Goal: Transaction & Acquisition: Purchase product/service

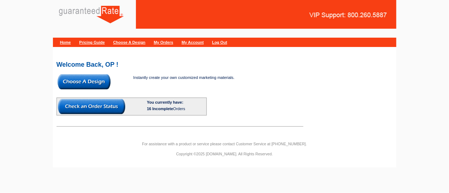
click at [92, 90] on div "Instantly create your own customized marketing materials. You currently have: 1…" at bounding box center [168, 94] width 222 height 42
click at [84, 83] on img at bounding box center [84, 81] width 53 height 15
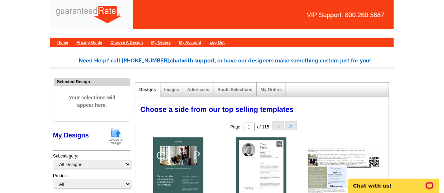
click at [115, 137] on img at bounding box center [115, 136] width 19 height 18
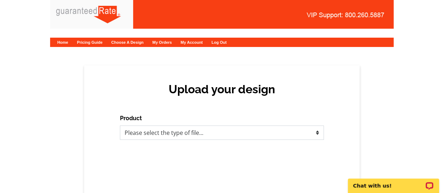
click at [156, 135] on select "Please select the type of file... Postcards Calendars Business Cards Letters an…" at bounding box center [222, 132] width 204 height 14
select select "2"
click at [120, 125] on select "Please select the type of file... Postcards Calendars Business Cards Letters an…" at bounding box center [222, 132] width 204 height 14
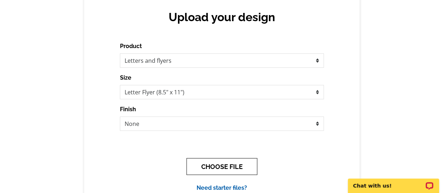
click at [219, 165] on button "CHOOSE FILE" at bounding box center [221, 166] width 71 height 17
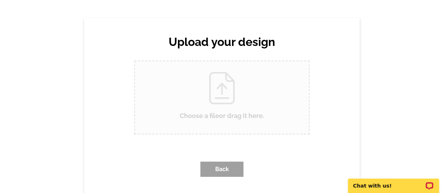
scroll to position [0, 0]
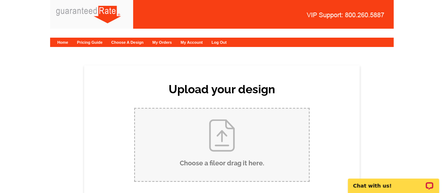
click at [219, 165] on input "Choose a file or drag it here ." at bounding box center [222, 144] width 174 height 72
type input "C:\fakepath\Diana RL_Contact Card-2.pdf"
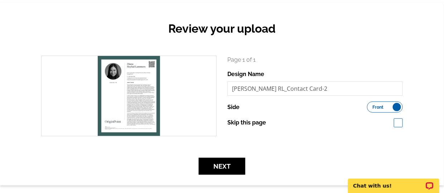
scroll to position [67, 0]
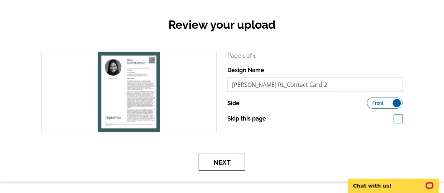
click at [214, 159] on button "Next" at bounding box center [222, 162] width 47 height 17
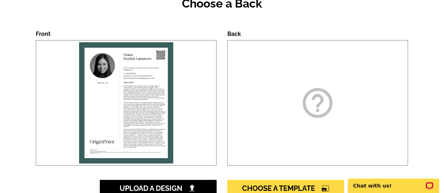
scroll to position [155, 0]
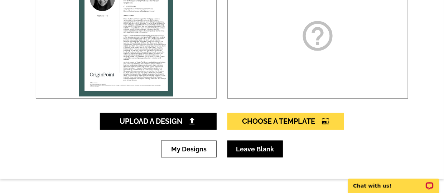
click at [236, 149] on link "Leave Blank" at bounding box center [254, 148] width 55 height 17
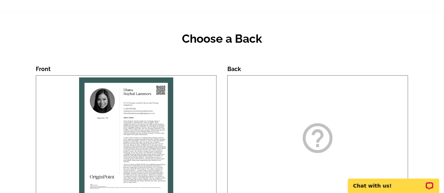
scroll to position [0, 0]
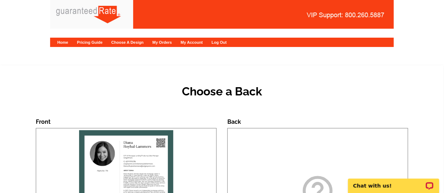
click at [63, 45] on div "Home Pricing Guide Choose A Design My Orders My Account Log Out" at bounding box center [222, 42] width 344 height 9
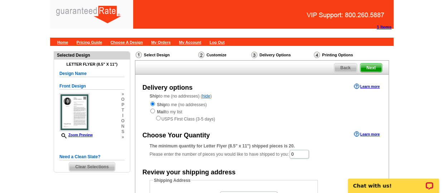
click at [100, 164] on span "Clear Selections" at bounding box center [91, 166] width 45 height 9
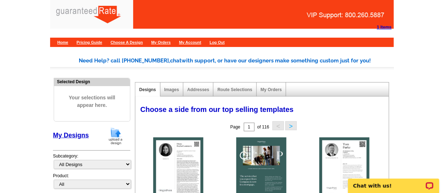
click at [116, 134] on img at bounding box center [115, 136] width 19 height 18
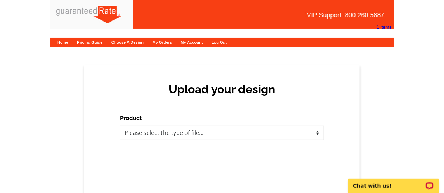
scroll to position [22, 0]
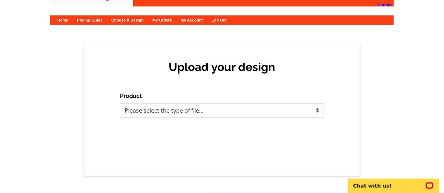
click at [222, 100] on div "Product Please select the type of file... Postcards Calendars Business Cards Le…" at bounding box center [222, 105] width 204 height 26
click at [220, 112] on select "Please select the type of file... Postcards Calendars Business Cards Letters an…" at bounding box center [222, 110] width 204 height 14
select select "2"
click at [120, 103] on select "Please select the type of file... Postcards Calendars Business Cards Letters an…" at bounding box center [222, 110] width 204 height 14
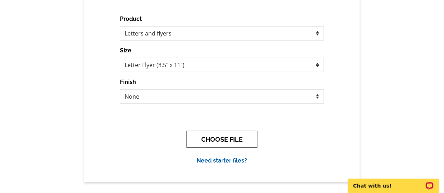
click at [203, 140] on button "CHOOSE FILE" at bounding box center [221, 139] width 71 height 17
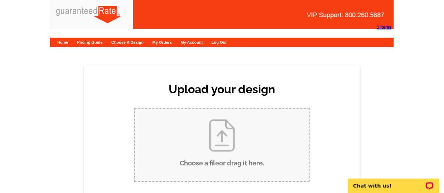
click at [203, 140] on input "Choose a file or drag it here ." at bounding box center [222, 144] width 174 height 72
type input "C:\fakepath\Diana RL_Contact Card.pdf"
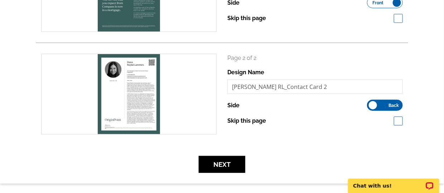
scroll to position [167, 0]
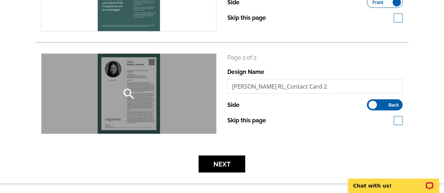
click at [142, 110] on div "search" at bounding box center [129, 94] width 175 height 80
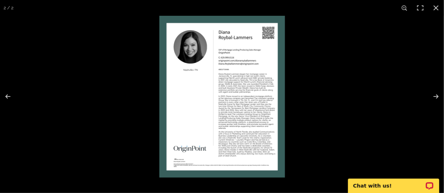
click at [246, 112] on img at bounding box center [222, 96] width 126 height 161
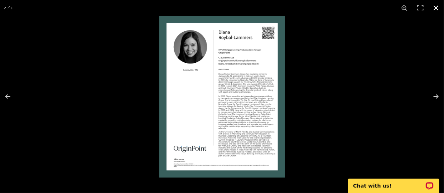
click at [340, 106] on div at bounding box center [381, 112] width 444 height 193
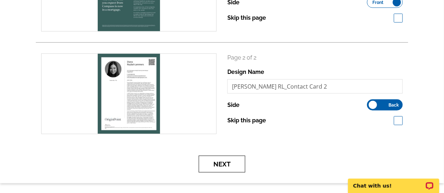
click at [220, 166] on button "Next" at bounding box center [222, 163] width 47 height 17
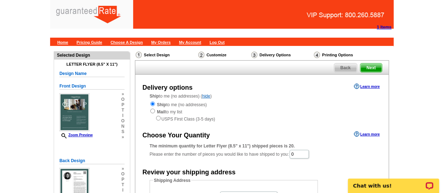
scroll to position [49, 0]
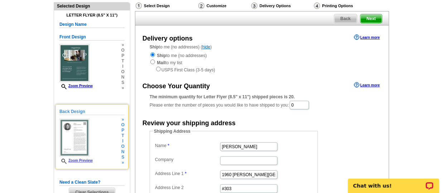
click at [76, 145] on img at bounding box center [74, 137] width 30 height 38
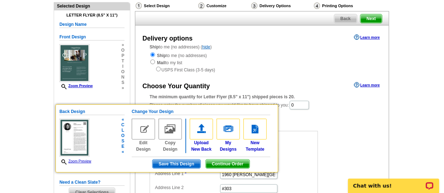
click at [88, 159] on link "Zoom Preview" at bounding box center [75, 161] width 32 height 4
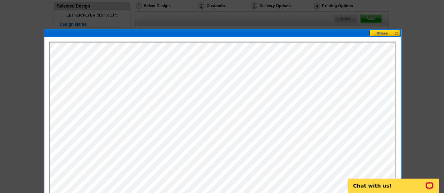
scroll to position [0, 0]
click at [392, 35] on button at bounding box center [384, 33] width 31 height 7
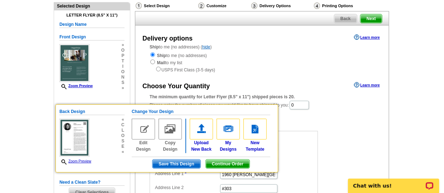
click at [344, 108] on div "The minimum quantity for Letter Flyer (8.5" x 11") shipped pieces is 20. Please…" at bounding box center [262, 101] width 225 height 16
click at [301, 101] on input "0" at bounding box center [299, 105] width 19 height 9
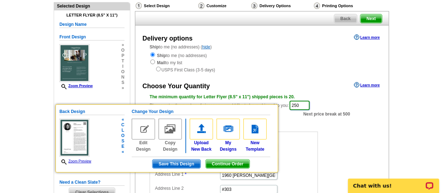
type input "250"
click at [223, 163] on span "Continue Order" at bounding box center [228, 163] width 44 height 9
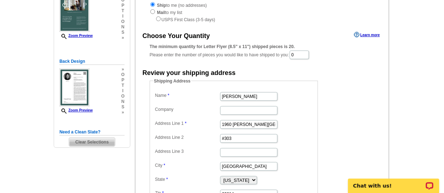
scroll to position [102, 0]
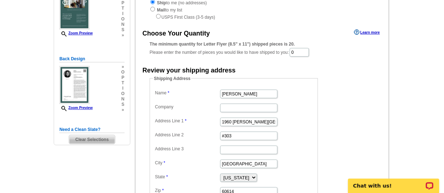
click at [249, 125] on dd "1960 [PERSON_NAME][GEOGRAPHIC_DATA]" at bounding box center [233, 121] width 161 height 11
click at [246, 122] on input "1960 [PERSON_NAME][GEOGRAPHIC_DATA]" at bounding box center [248, 121] width 57 height 9
click at [246, 122] on input "1960 N. Lincoln Park West" at bounding box center [248, 121] width 57 height 9
type input "3200 West End Ave"
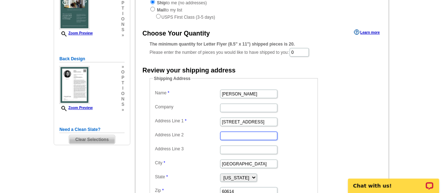
scroll to position [0, 0]
type input "A"
click at [230, 135] on input "Address Line 2" at bounding box center [248, 135] width 57 height 9
type input "Suite 500"
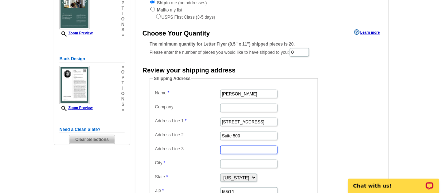
click at [239, 145] on input "Address Line 3" at bounding box center [248, 149] width 57 height 9
click at [342, 85] on form "Shipping Address Name Dave Radke Company Address Line 1 3200 West End Ave Addre…" at bounding box center [262, 140] width 225 height 130
click at [250, 147] on input "Office" at bounding box center [248, 149] width 57 height 9
click at [250, 147] on input "Office 511" at bounding box center [248, 149] width 57 height 9
type input "Office 511"
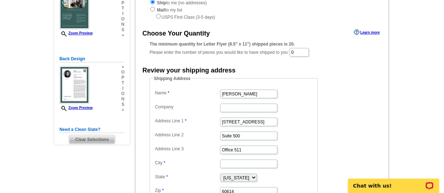
click at [331, 112] on dd "Shipping Address Name Dave Radke Company Address Line 1 3200 West End Ave Addre…" at bounding box center [245, 140] width 190 height 130
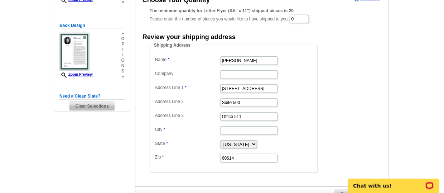
scroll to position [137, 0]
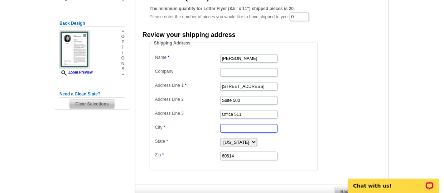
click at [256, 127] on input "City" at bounding box center [248, 128] width 57 height 9
type input "[GEOGRAPHIC_DATA]"
select select "TN"
type input "37203"
click at [350, 132] on form "Shipping Address Name Dave Radke Company Address Line 1 3200 West End Ave Addre…" at bounding box center [262, 105] width 225 height 130
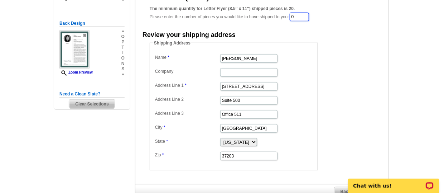
click at [306, 19] on input "0" at bounding box center [299, 17] width 19 height 9
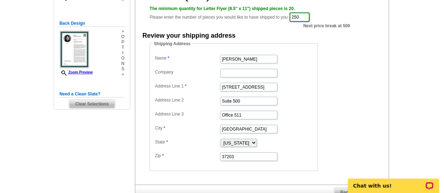
type input "250"
click at [303, 100] on dd "Suite 500" at bounding box center [233, 100] width 161 height 11
drag, startPoint x: 261, startPoint y: 60, endPoint x: 194, endPoint y: 55, distance: 67.5
click at [194, 55] on dl "Name Dave Radke Company Address Line 1 3200 West End Ave Address Line 2 Suite 5…" at bounding box center [233, 107] width 161 height 108
type input "[PERSON_NAME]"
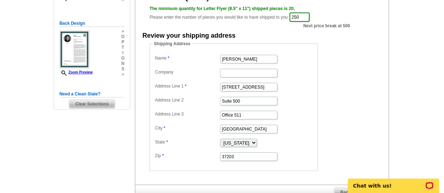
click at [366, 95] on form "Shipping Address Name Diana Roybal-Lammers Company Address Line 1 3200 West End…" at bounding box center [262, 105] width 225 height 130
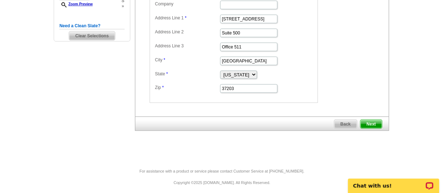
click at [372, 120] on span "Next" at bounding box center [370, 124] width 21 height 9
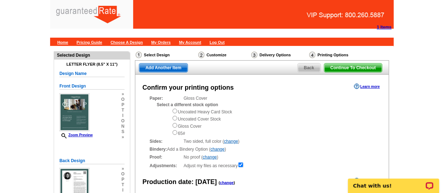
scroll to position [146, 0]
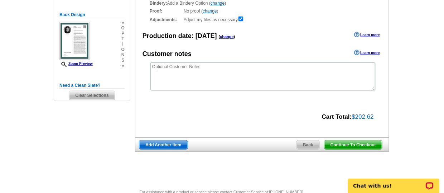
click at [343, 142] on span "Continue To Checkout" at bounding box center [353, 144] width 58 height 9
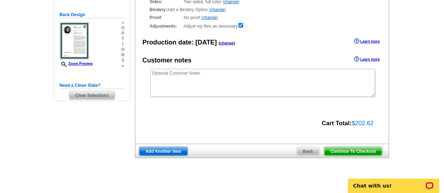
click at [350, 151] on span "Continue To Checkout" at bounding box center [353, 151] width 58 height 9
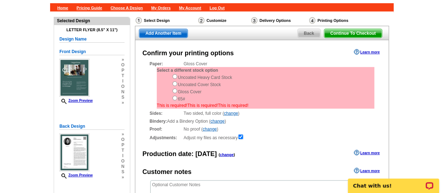
scroll to position [34, 0]
click at [174, 77] on input "radio" at bounding box center [175, 76] width 5 height 5
radio input "true"
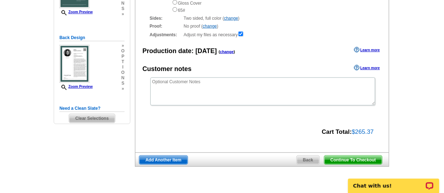
scroll to position [148, 0]
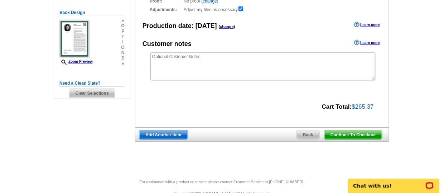
click at [360, 132] on span "Continue To Checkout" at bounding box center [353, 134] width 58 height 9
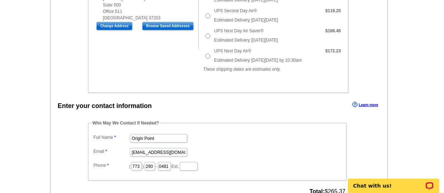
scroll to position [281, 0]
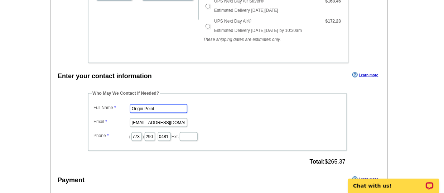
drag, startPoint x: 163, startPoint y: 96, endPoint x: 103, endPoint y: 94, distance: 60.2
click at [103, 102] on dd "Origin Point" at bounding box center [217, 107] width 251 height 11
type input "[PERSON_NAME]"
type input "[EMAIL_ADDRESS][PERSON_NAME][DOMAIN_NAME]"
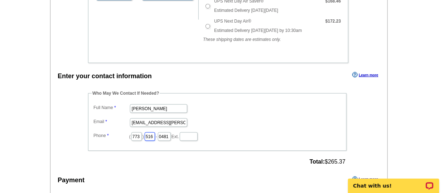
type input "516"
type input "6862"
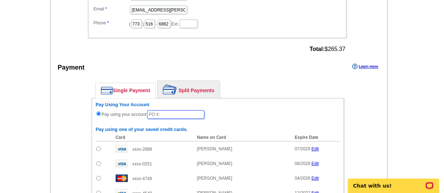
click at [175, 110] on input "text" at bounding box center [175, 114] width 57 height 9
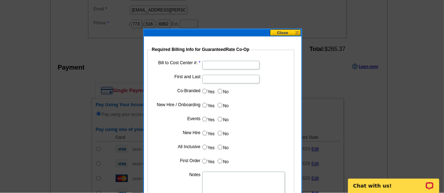
type input "092925_440_AJ"
click at [241, 63] on input "Bill to Cost Center #:" at bounding box center [230, 65] width 57 height 9
type input "200103"
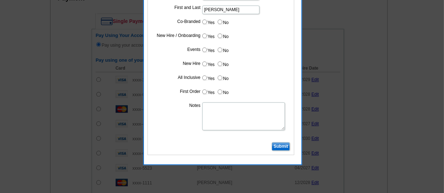
scroll to position [463, 0]
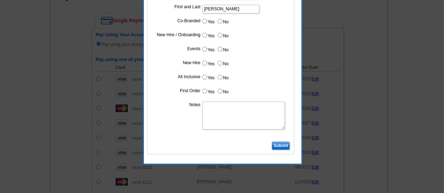
type input "[PERSON_NAME]"
click at [283, 143] on input "Submit" at bounding box center [281, 145] width 18 height 9
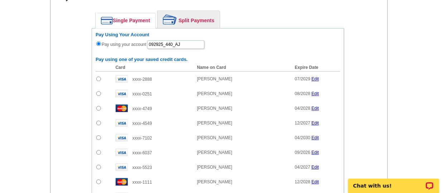
scroll to position [579, 0]
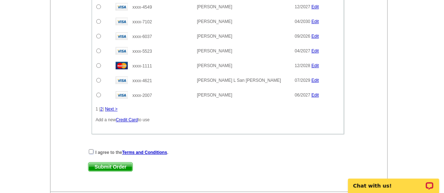
click at [90, 149] on input "checkbox" at bounding box center [91, 151] width 5 height 5
checkbox input "true"
click at [96, 162] on span "Submit Order" at bounding box center [110, 166] width 44 height 9
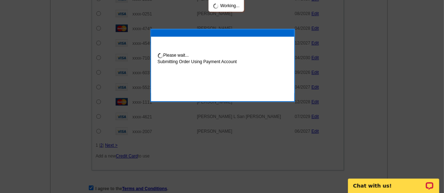
scroll to position [615, 0]
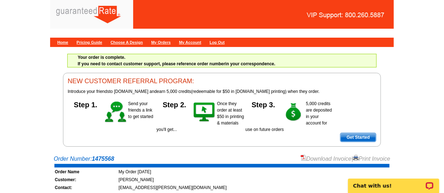
click at [312, 157] on link "Download Invoice" at bounding box center [326, 158] width 51 height 6
